Goal: Task Accomplishment & Management: Use online tool/utility

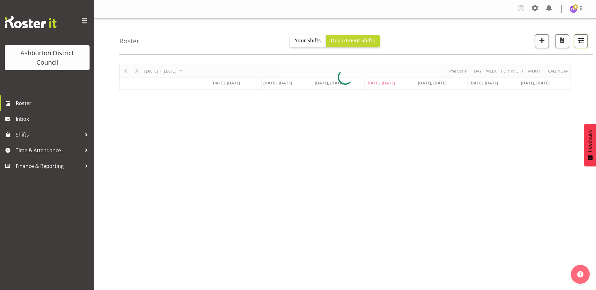
drag, startPoint x: 580, startPoint y: 38, endPoint x: 579, endPoint y: 43, distance: 4.8
click at [580, 39] on span "button" at bounding box center [581, 40] width 8 height 8
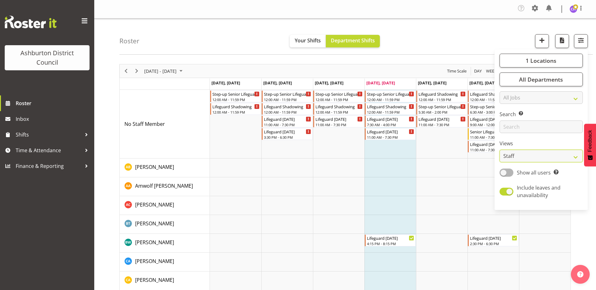
drag, startPoint x: 516, startPoint y: 157, endPoint x: 516, endPoint y: 163, distance: 6.7
click at [516, 157] on select "Staff Role Shift - Horizontal Shift - Vertical Staff - Location" at bounding box center [541, 156] width 83 height 13
select select "shift"
click at [500, 150] on select "Staff Role Shift - Horizontal Shift - Vertical Staff - Location" at bounding box center [541, 156] width 83 height 13
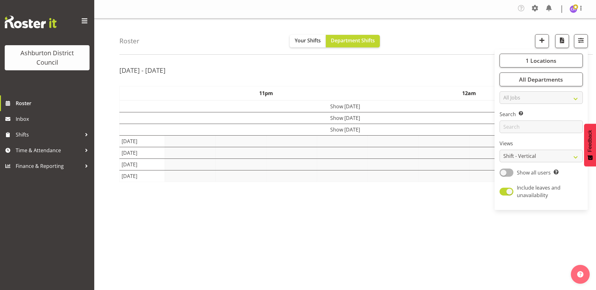
click at [482, 43] on div "Roster Your Shifts Department Shifts 1 Locations [GEOGRAPHIC_DATA] [GEOGRAPHIC_…" at bounding box center [356, 37] width 474 height 36
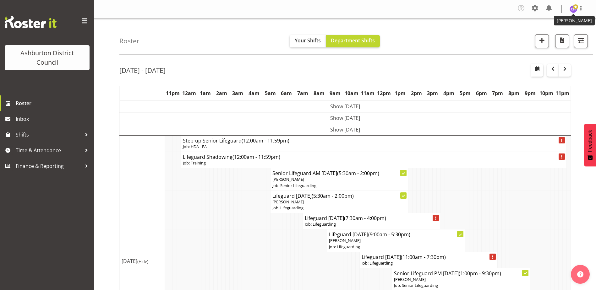
click at [573, 13] on img at bounding box center [574, 9] width 8 height 8
click at [565, 36] on link "Log Out" at bounding box center [555, 34] width 60 height 11
